Goal: Task Accomplishment & Management: Complete application form

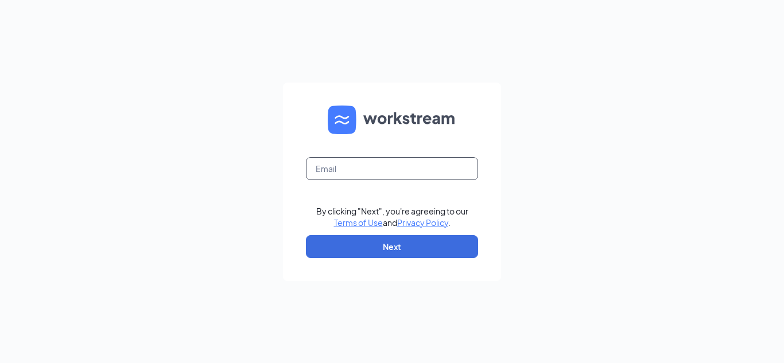
click at [425, 179] on input "text" at bounding box center [392, 168] width 172 height 23
type input "[EMAIL_ADDRESS][DOMAIN_NAME]"
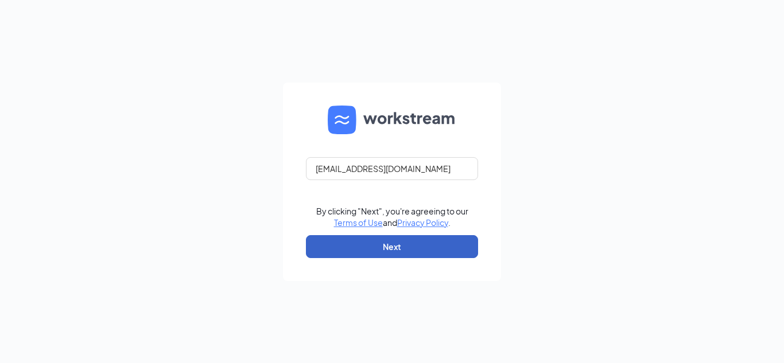
click at [391, 246] on button "Next" at bounding box center [392, 246] width 172 height 23
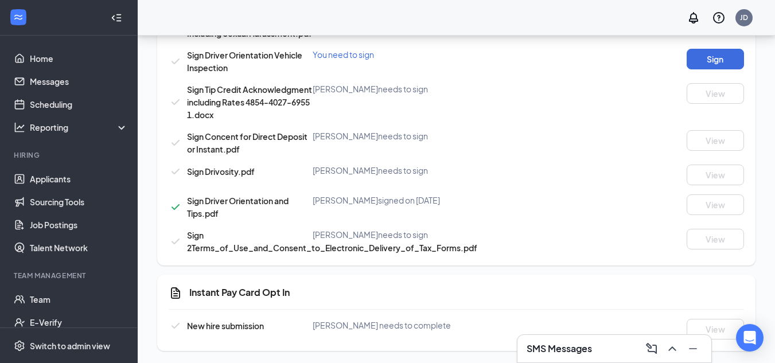
scroll to position [1296, 0]
